Goal: Task Accomplishment & Management: Manage account settings

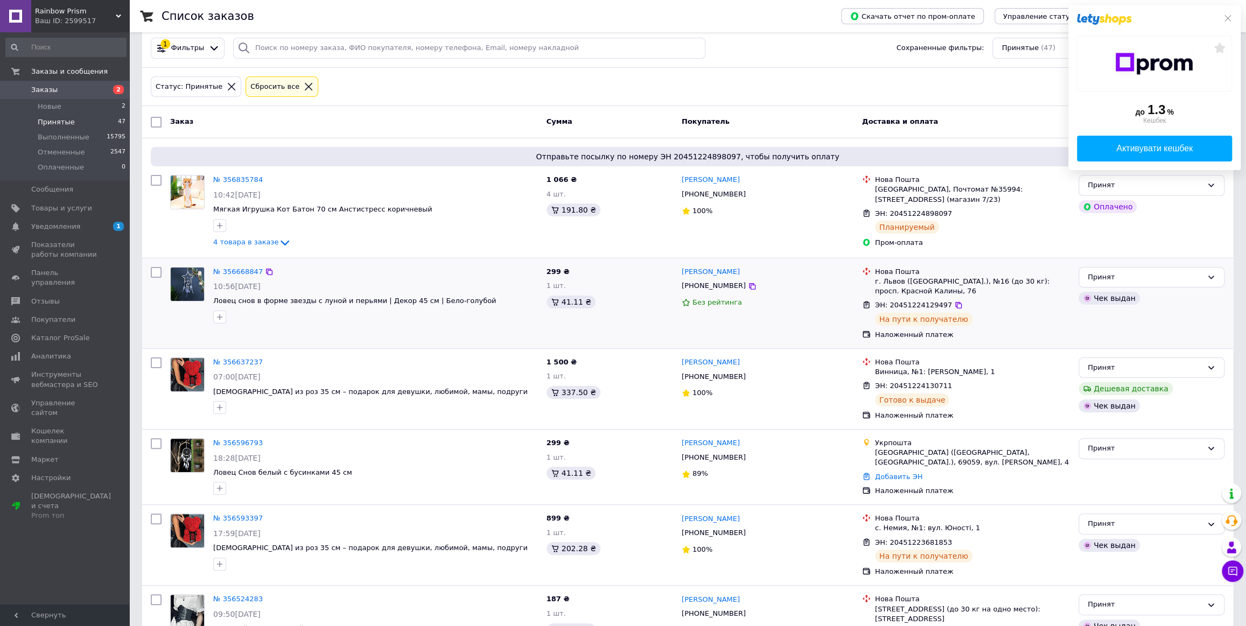
scroll to position [48, 0]
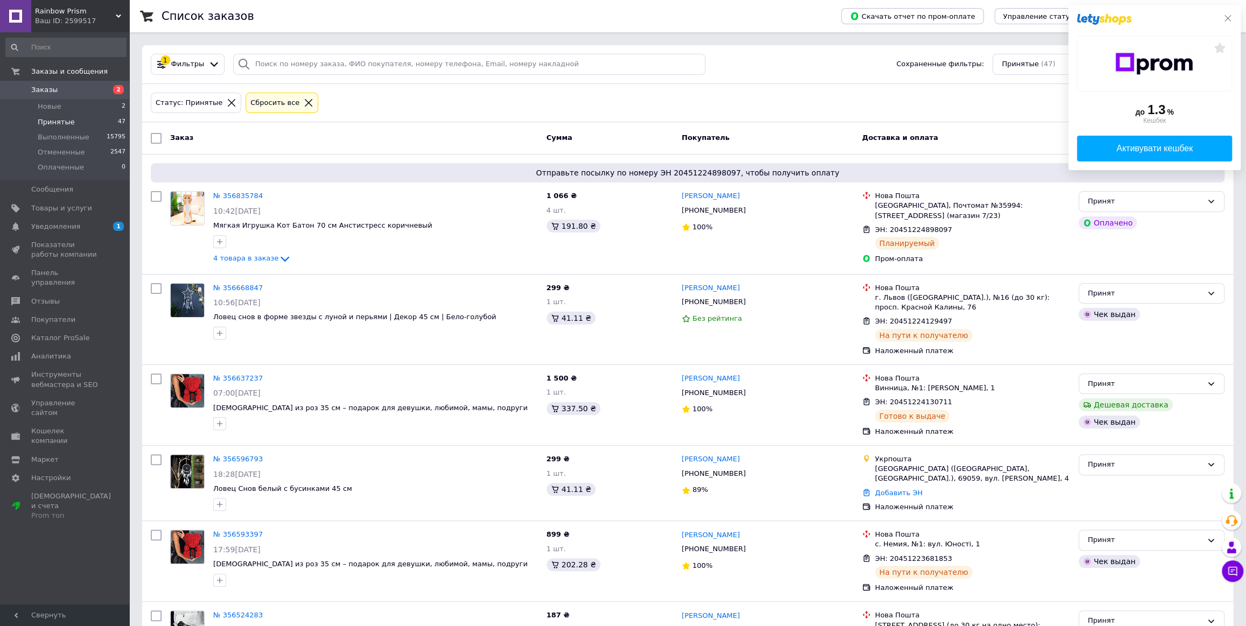
click at [1230, 18] on icon at bounding box center [1227, 18] width 9 height 9
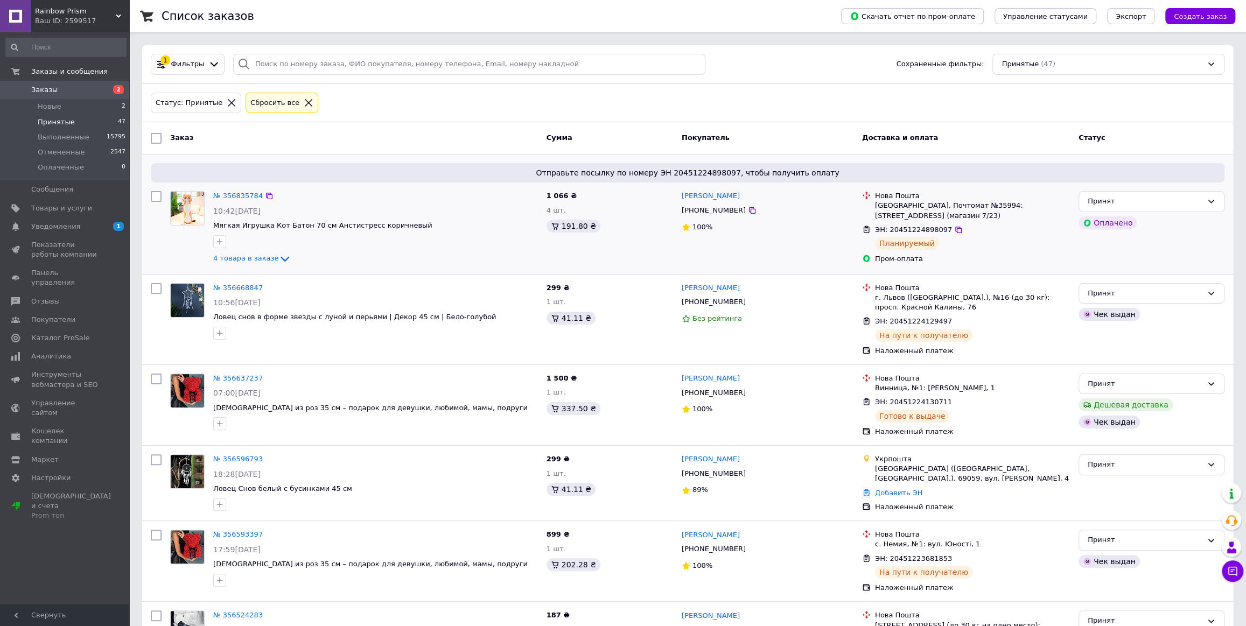
drag, startPoint x: 652, startPoint y: 240, endPoint x: 397, endPoint y: 183, distance: 260.5
click at [652, 240] on div "1 066 ₴ 4 шт. 191.80 ₴" at bounding box center [609, 228] width 135 height 82
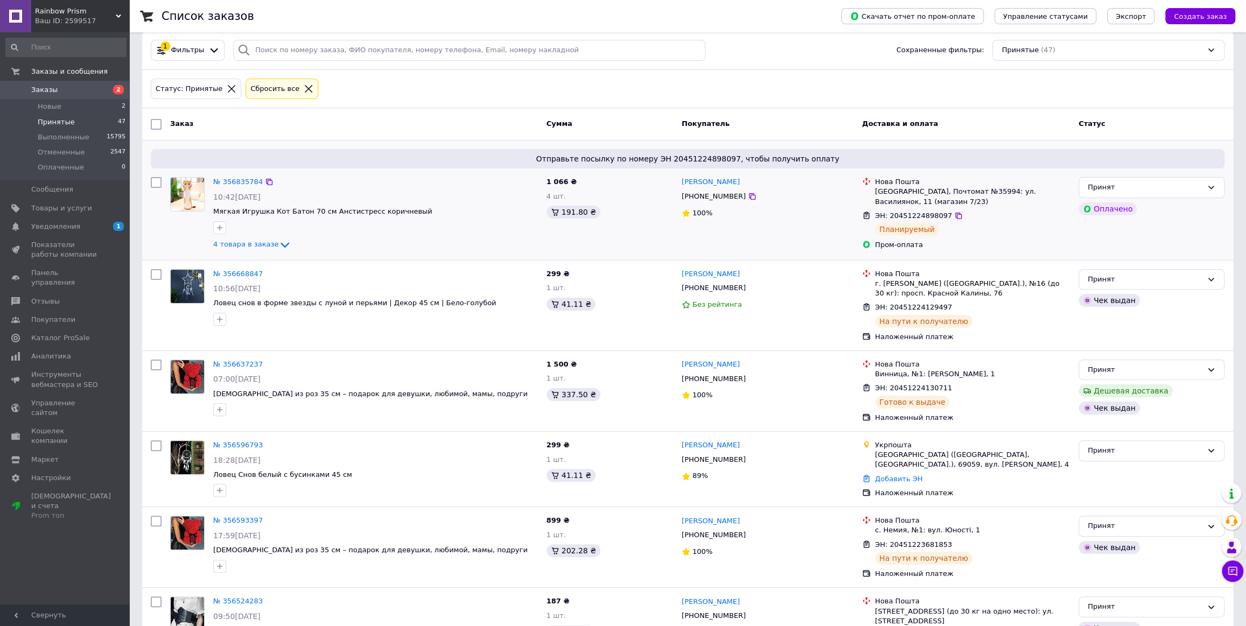
scroll to position [48, 0]
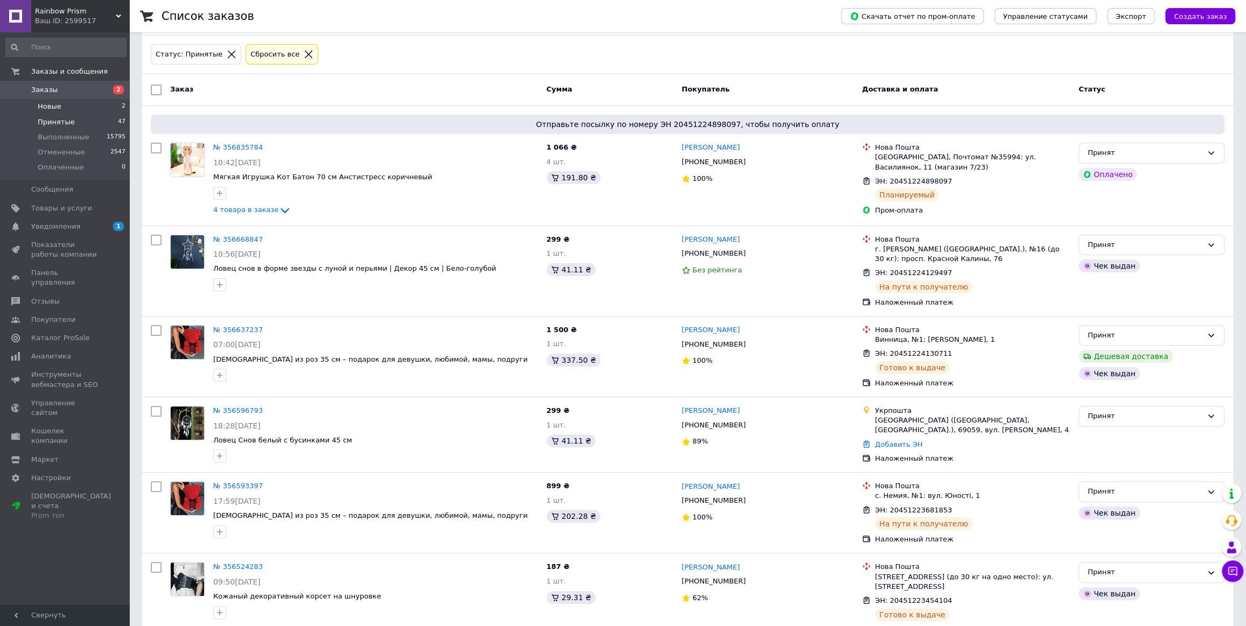
click at [59, 102] on span "Новые" at bounding box center [50, 107] width 24 height 10
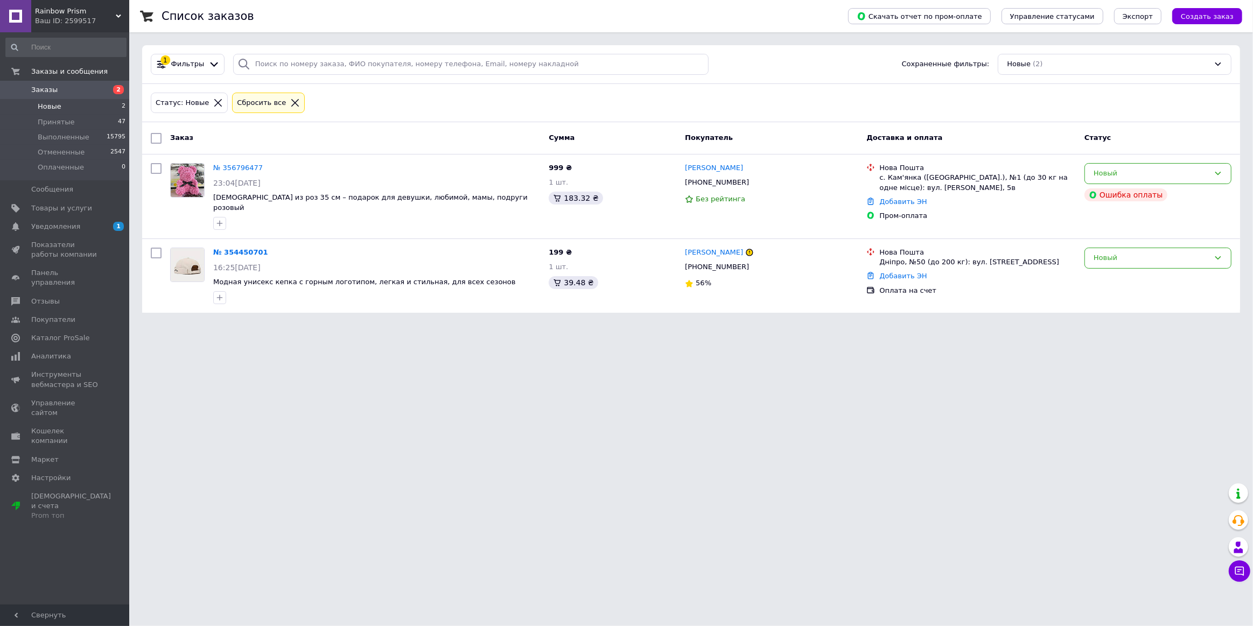
click at [397, 326] on html "Rainbow Prism Ваш ID: 2599517 Сайт Rainbow Prism Кабинет покупателя Проверить с…" at bounding box center [626, 163] width 1253 height 326
click at [333, 326] on html "Rainbow Prism Ваш ID: 2599517 Сайт Rainbow Prism Кабинет покупателя Проверить с…" at bounding box center [626, 163] width 1253 height 326
click at [373, 326] on html "Rainbow Prism Ваш ID: 2599517 Сайт Rainbow Prism Кабинет покупателя Проверить с…" at bounding box center [626, 163] width 1253 height 326
click at [80, 118] on li "Принятые 47" at bounding box center [66, 122] width 132 height 15
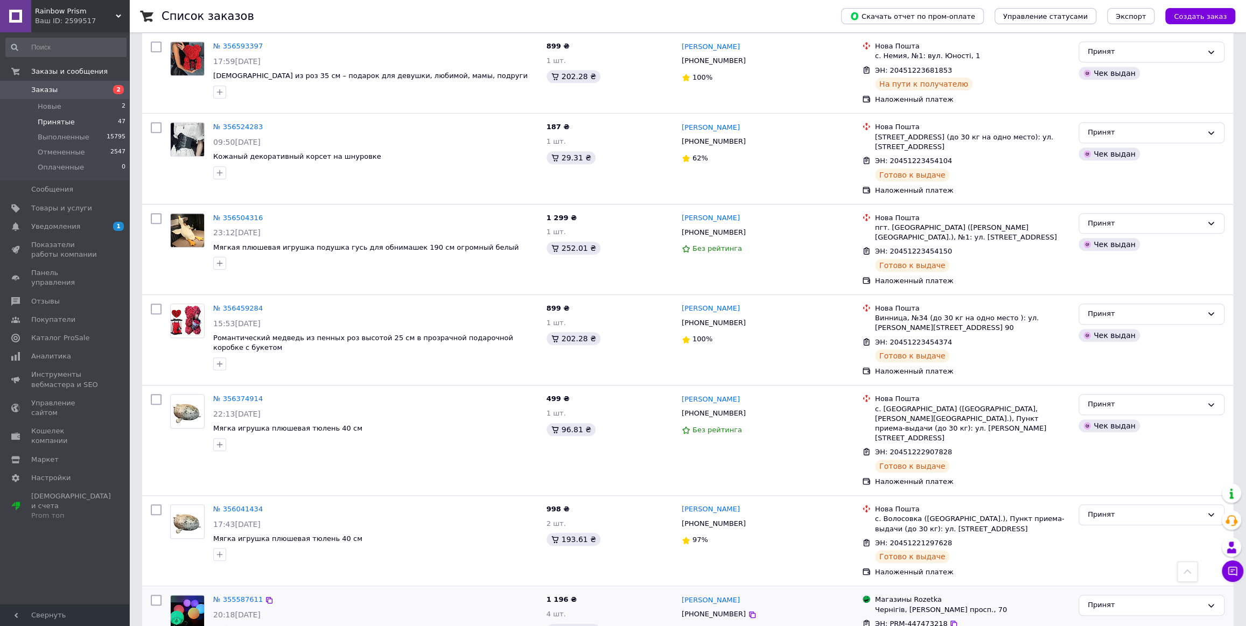
scroll to position [489, 0]
click at [400, 306] on div "№ 356459284" at bounding box center [375, 308] width 327 height 12
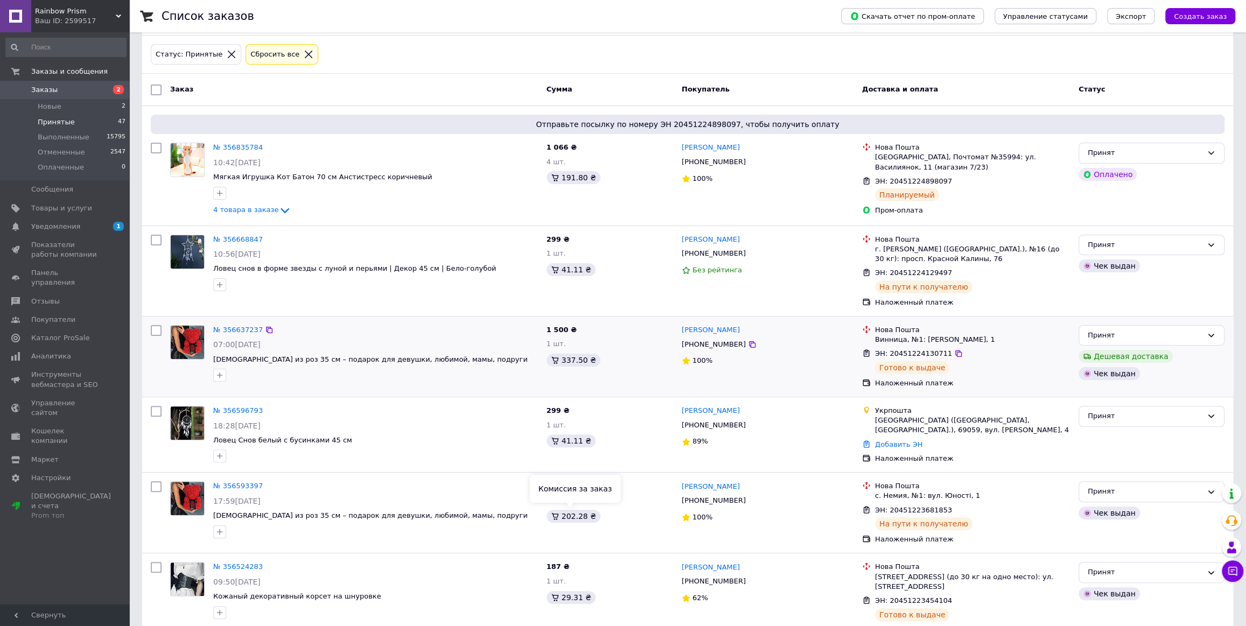
scroll to position [0, 0]
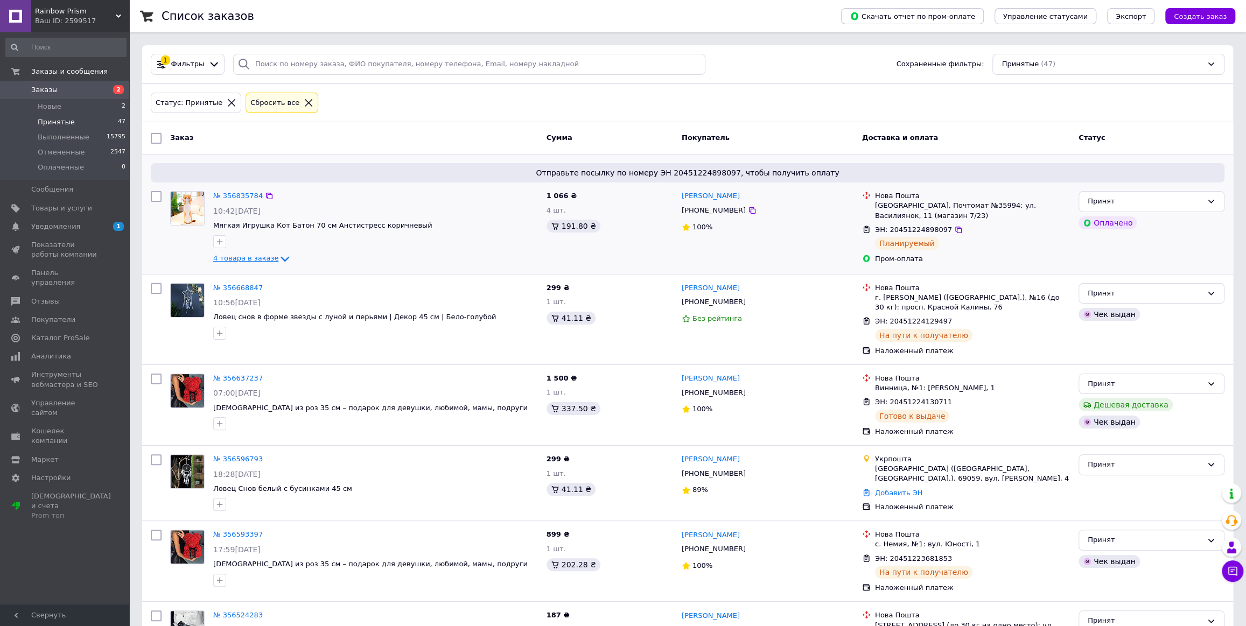
click at [255, 260] on span "4 товара в заказе" at bounding box center [245, 258] width 65 height 8
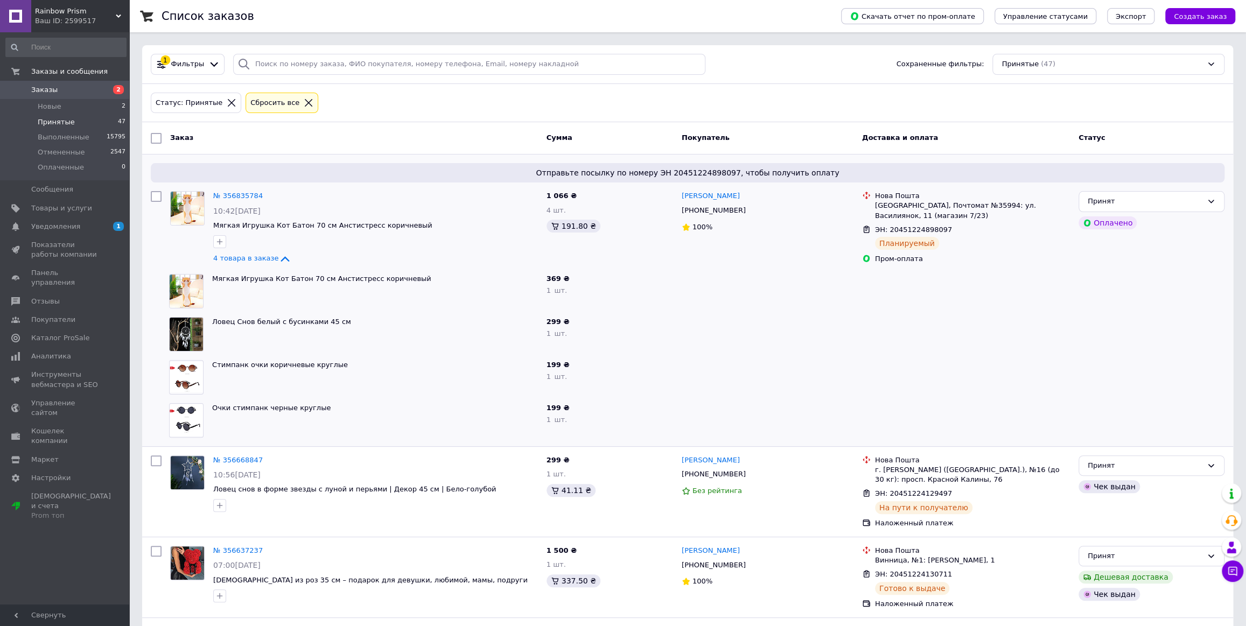
drag, startPoint x: 454, startPoint y: 122, endPoint x: 415, endPoint y: 19, distance: 110.4
click at [453, 122] on div "Заказ Сумма Покупатель Доставка и оплата Статус" at bounding box center [687, 138] width 1091 height 32
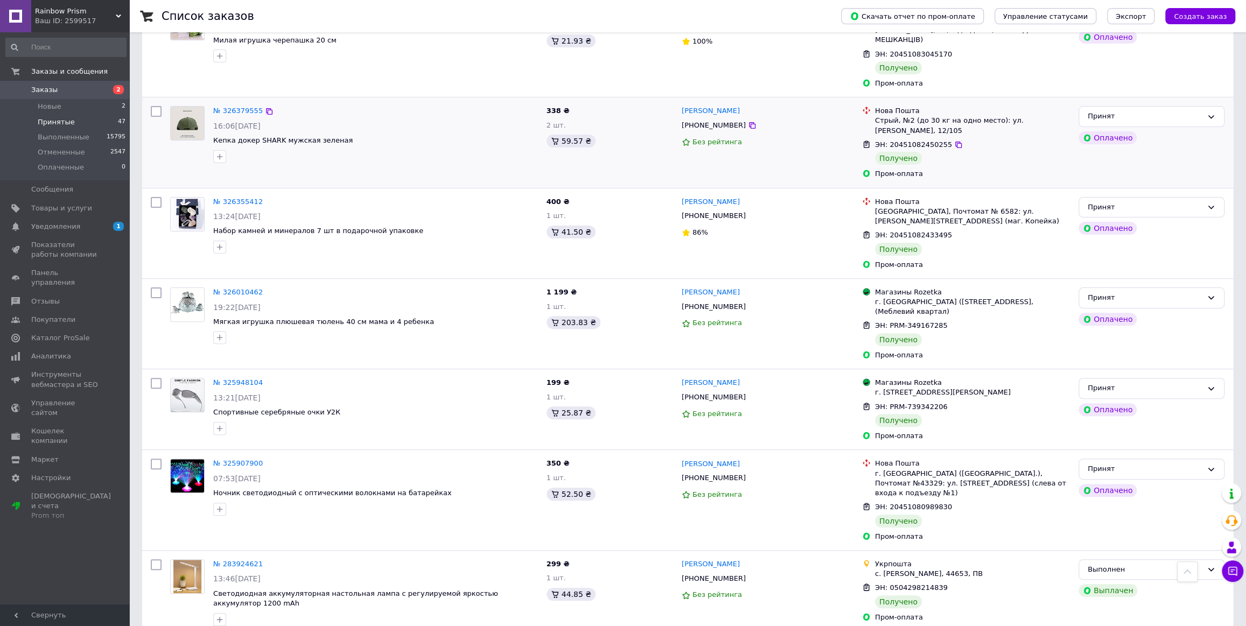
scroll to position [3573, 0]
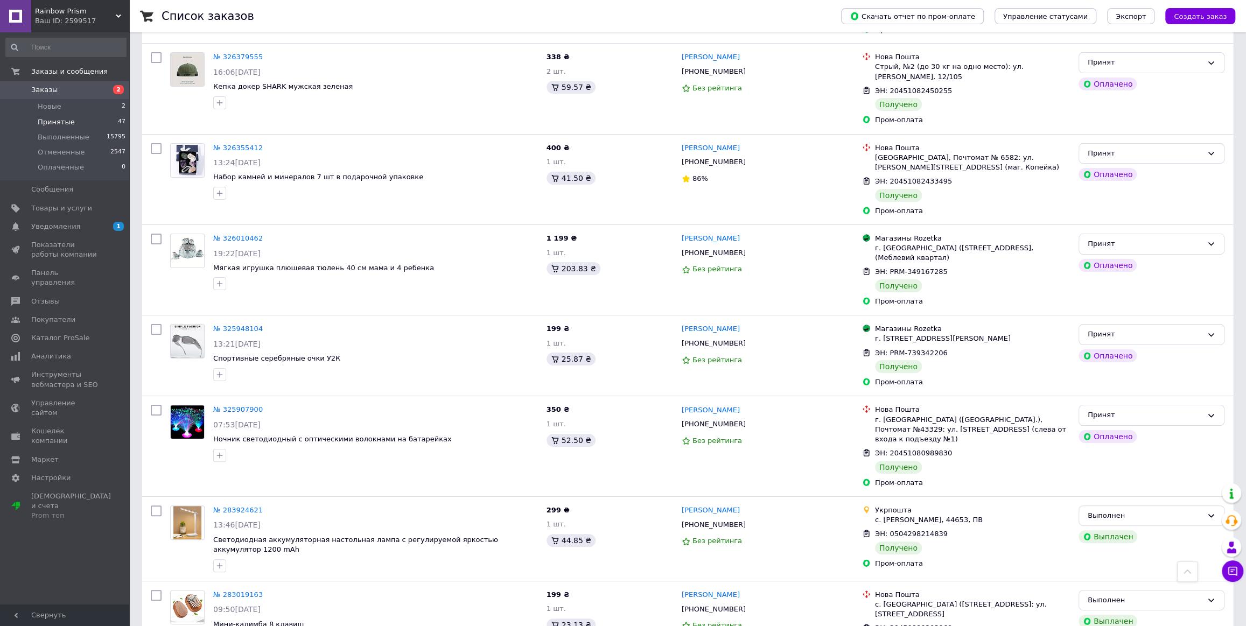
scroll to position [3401, 0]
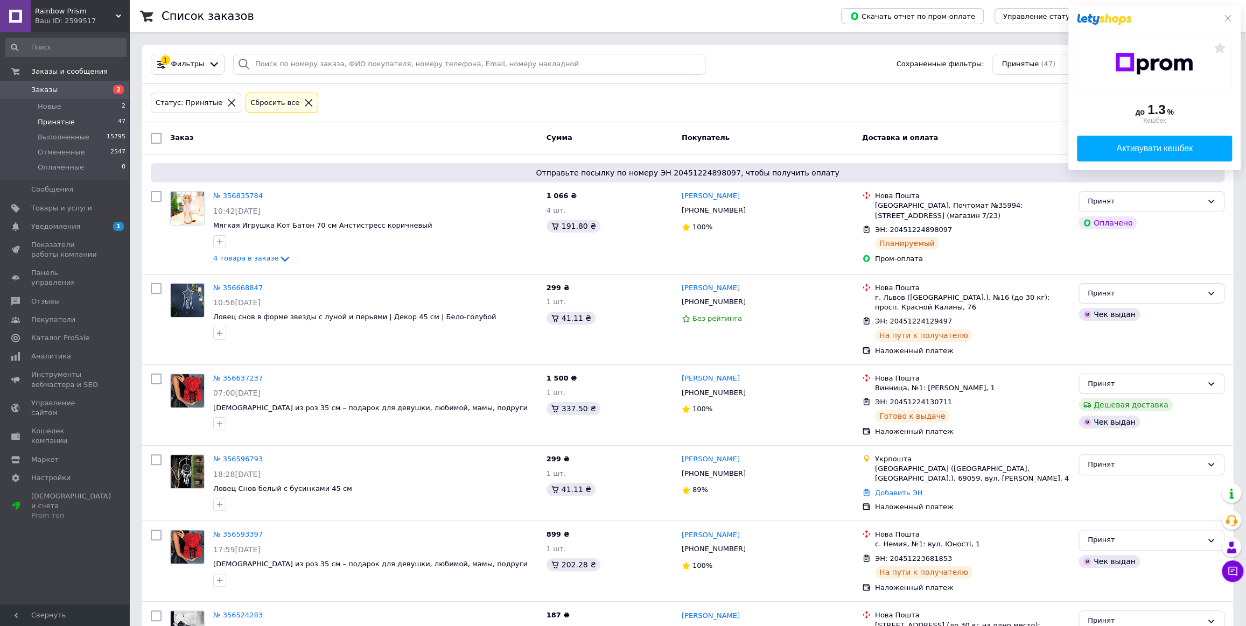
click at [1230, 11] on div "до 1.3 % Кешбек Активувати кешбек" at bounding box center [1154, 87] width 172 height 165
click at [1228, 17] on icon at bounding box center [1227, 18] width 9 height 9
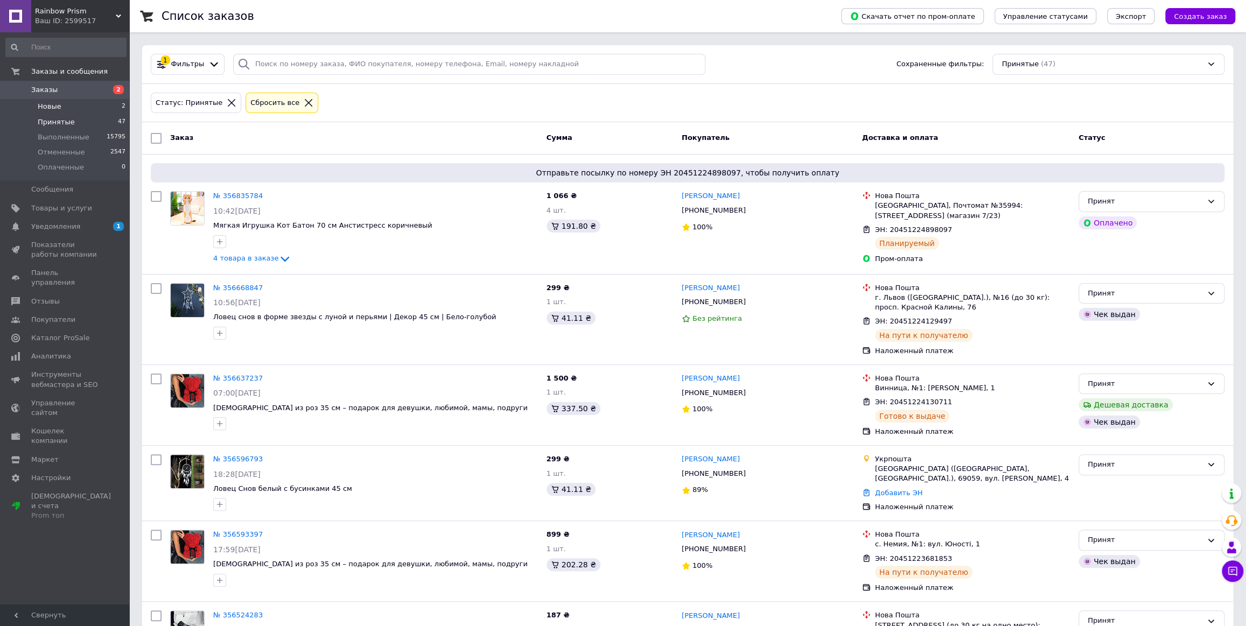
click at [67, 107] on li "Новые 2" at bounding box center [66, 106] width 132 height 15
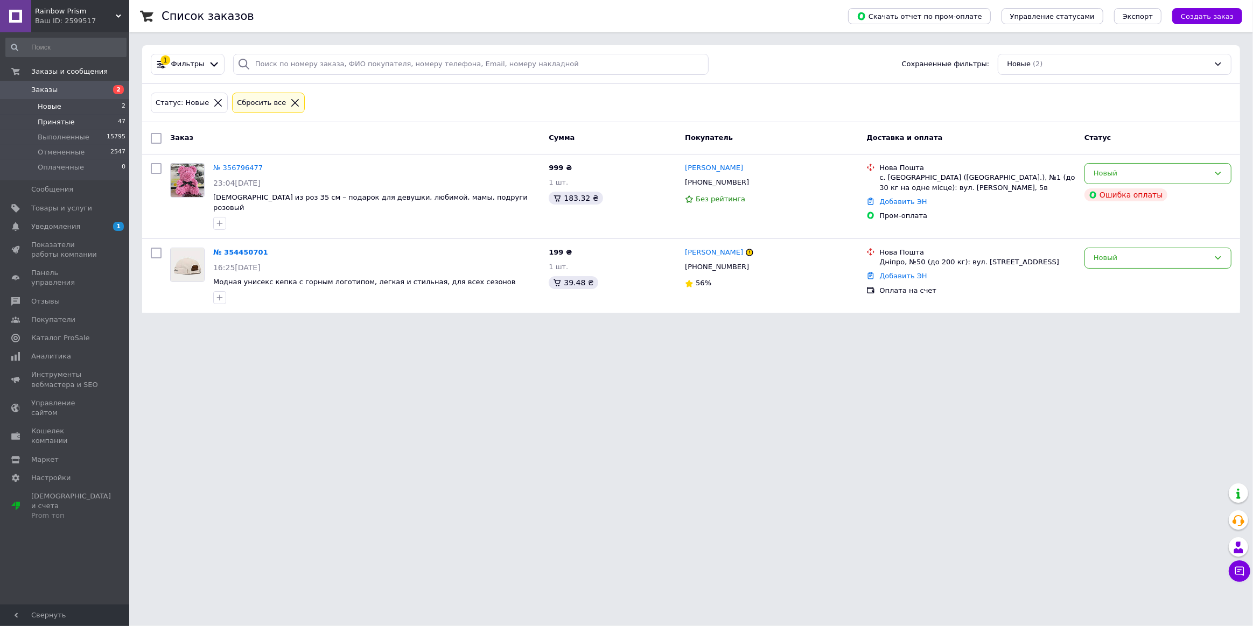
click at [72, 126] on li "Принятые 47" at bounding box center [66, 122] width 132 height 15
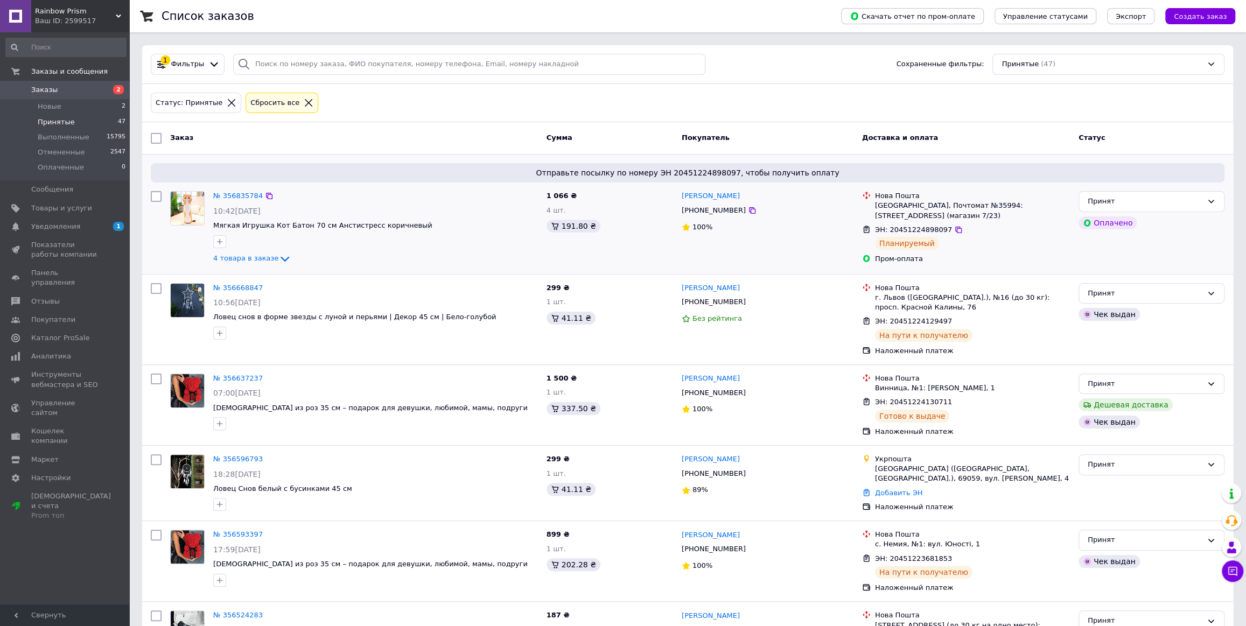
click at [625, 263] on div "1 066 ₴ 4 шт. 191.80 ₴" at bounding box center [609, 228] width 135 height 82
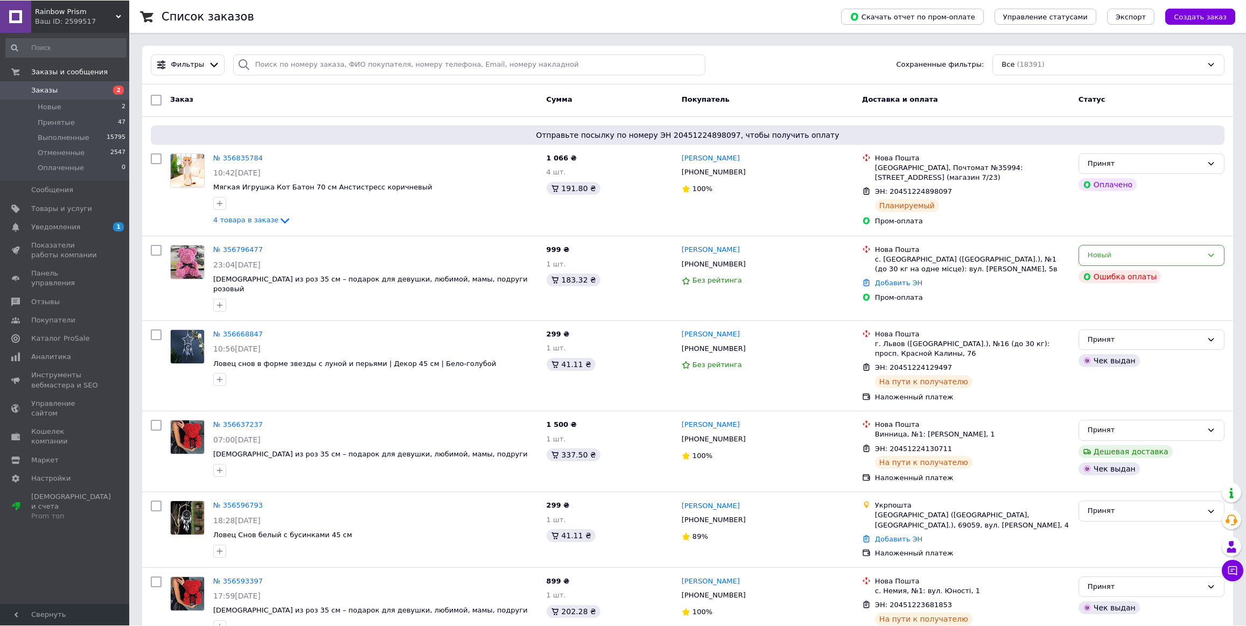
scroll to position [1517, 0]
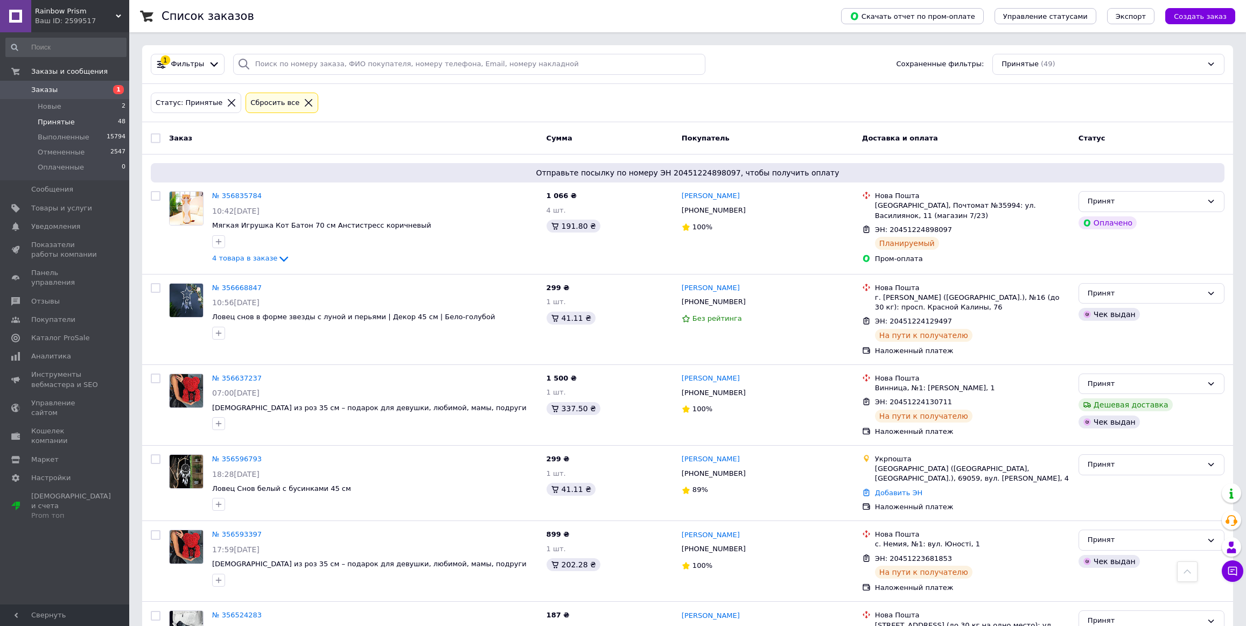
scroll to position [3328, 0]
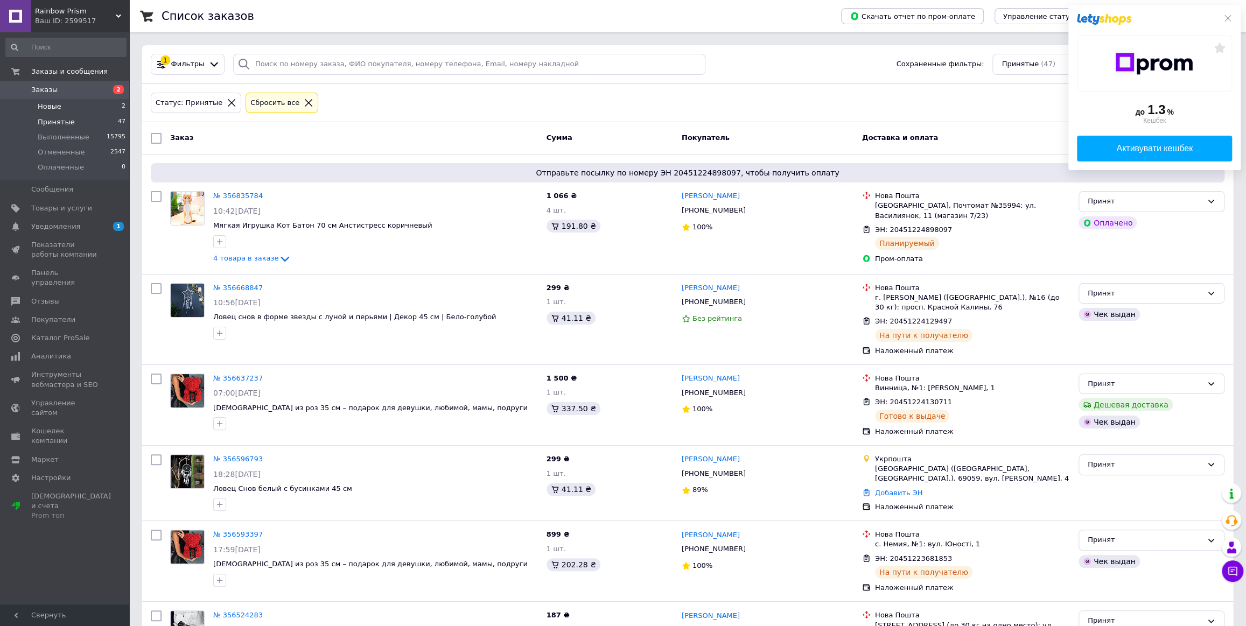
click at [107, 105] on li "Новые 2" at bounding box center [66, 106] width 132 height 15
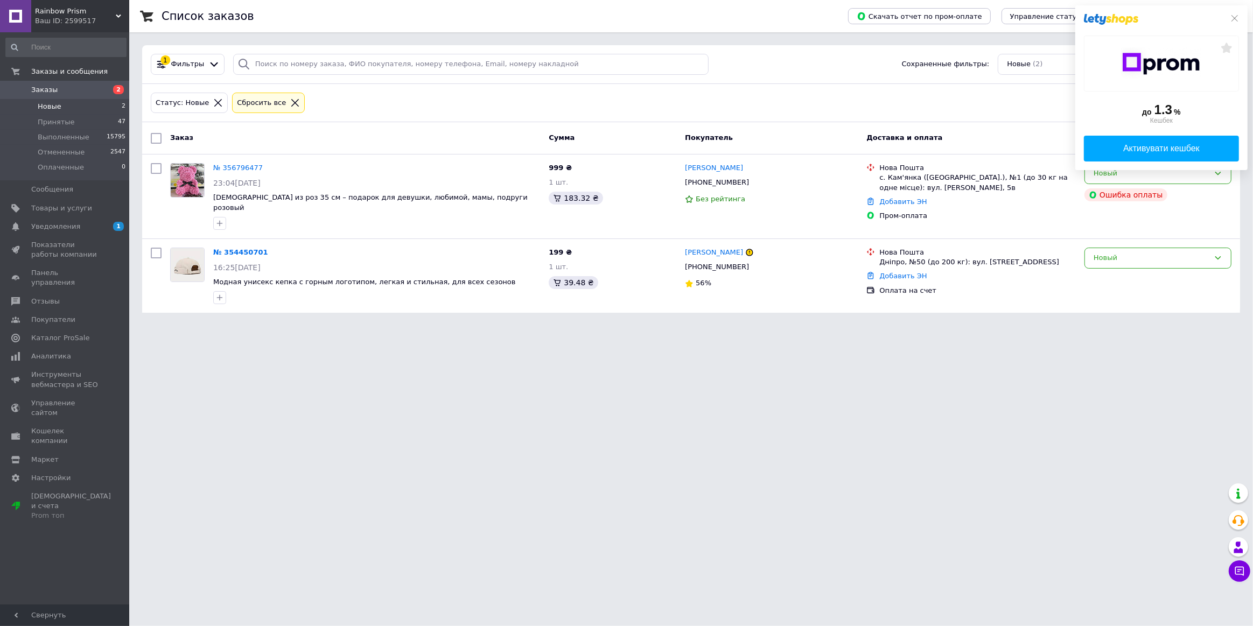
click at [1233, 23] on div at bounding box center [1161, 19] width 155 height 11
